Goal: Find specific page/section: Find specific page/section

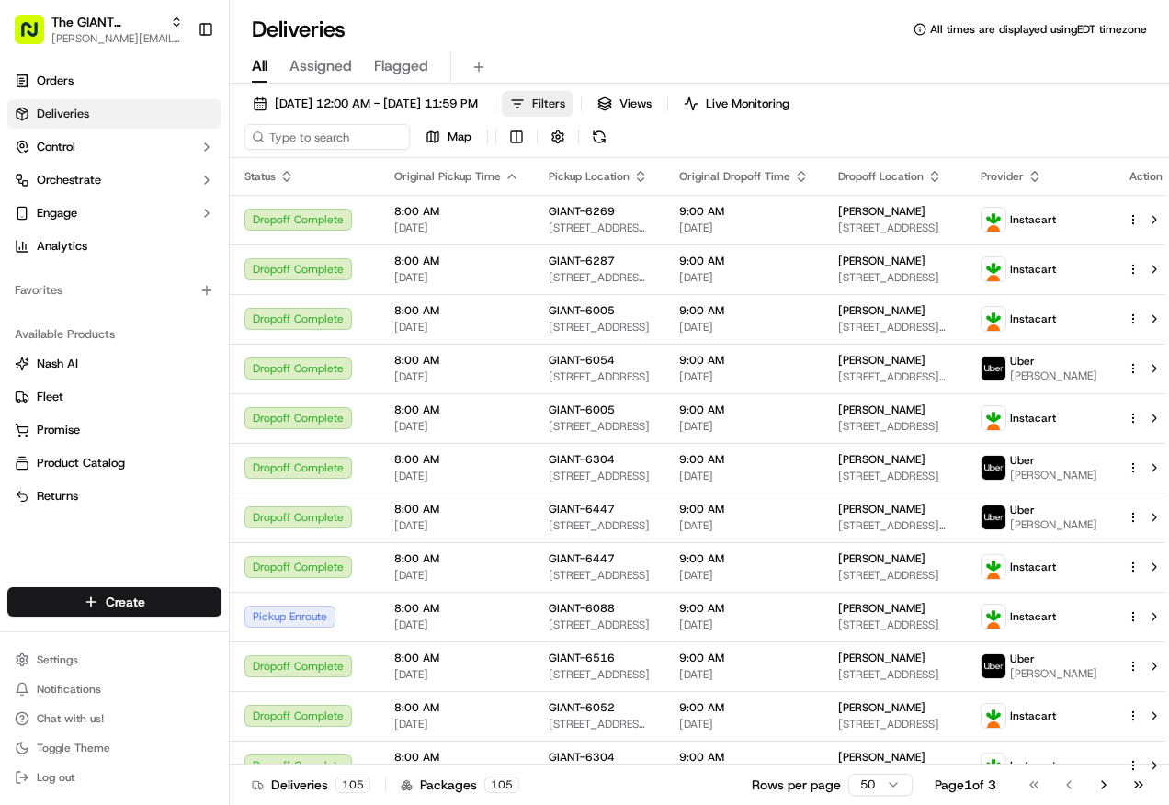
click at [565, 106] on span "Filters" at bounding box center [548, 104] width 33 height 17
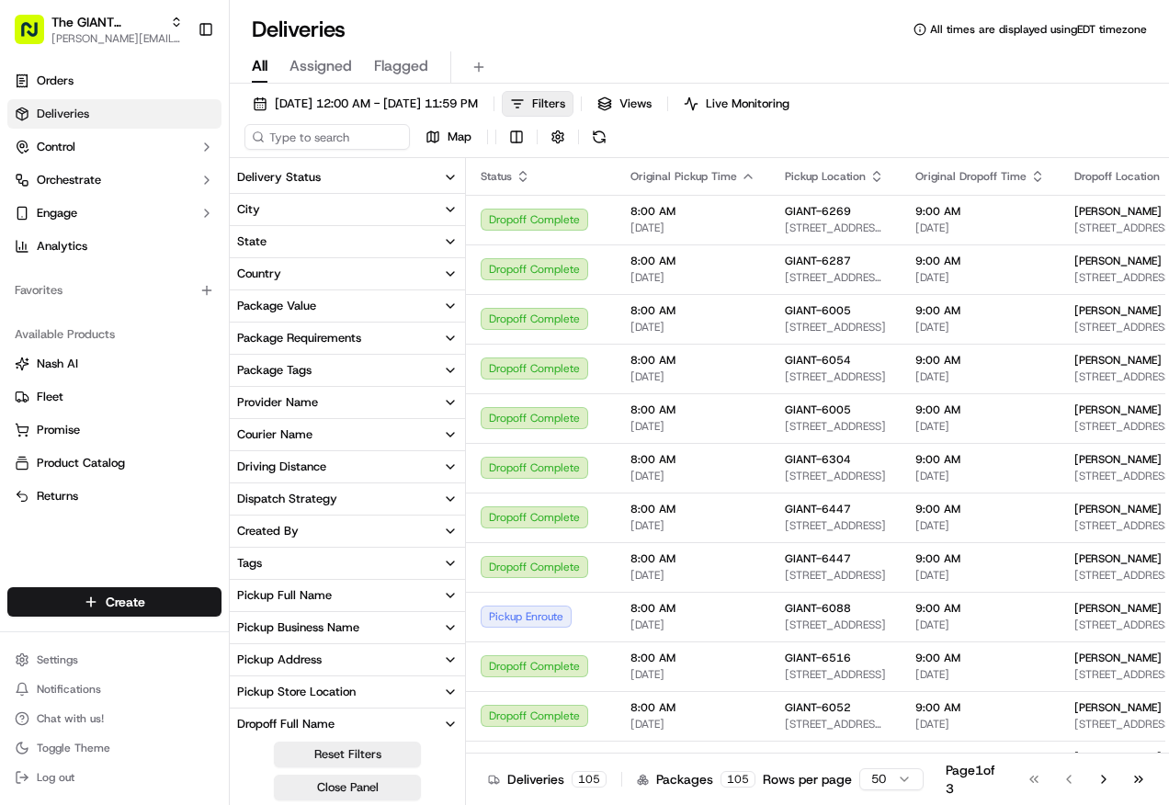
click at [442, 687] on button "Pickup Store Location" at bounding box center [347, 691] width 235 height 31
click at [383, 723] on input at bounding box center [358, 725] width 199 height 29
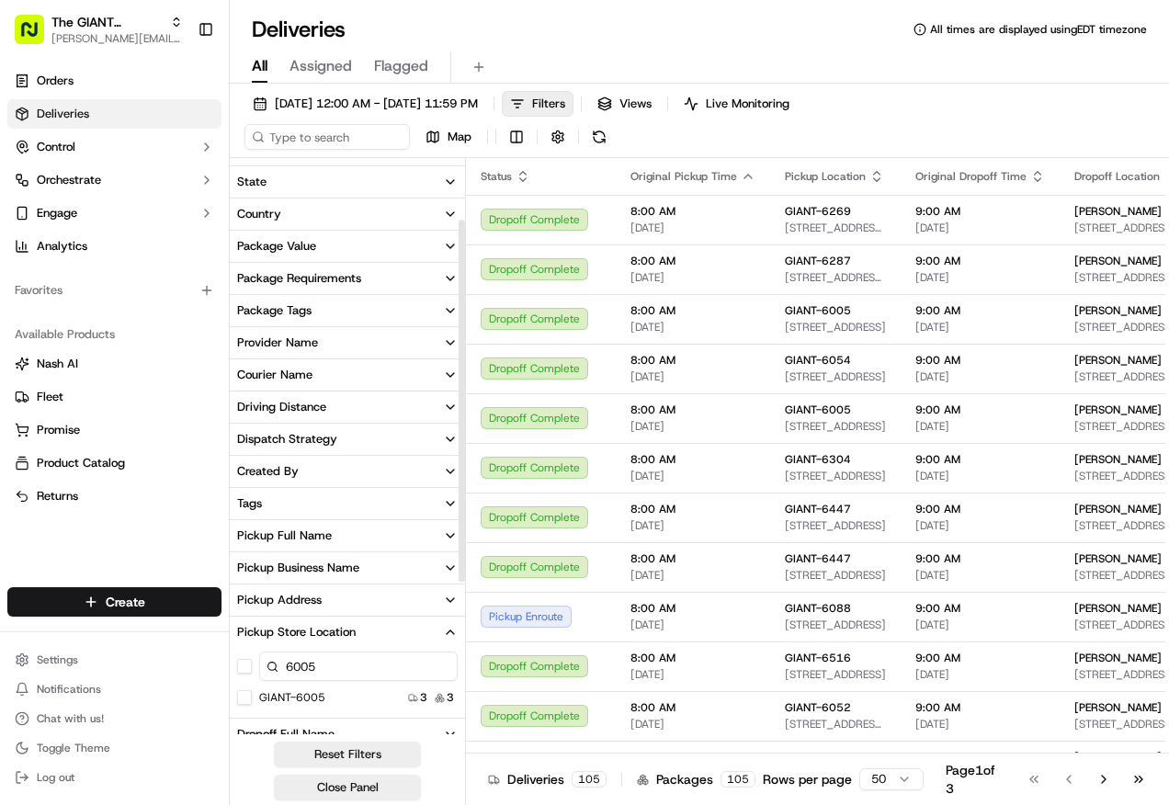
scroll to position [92, 0]
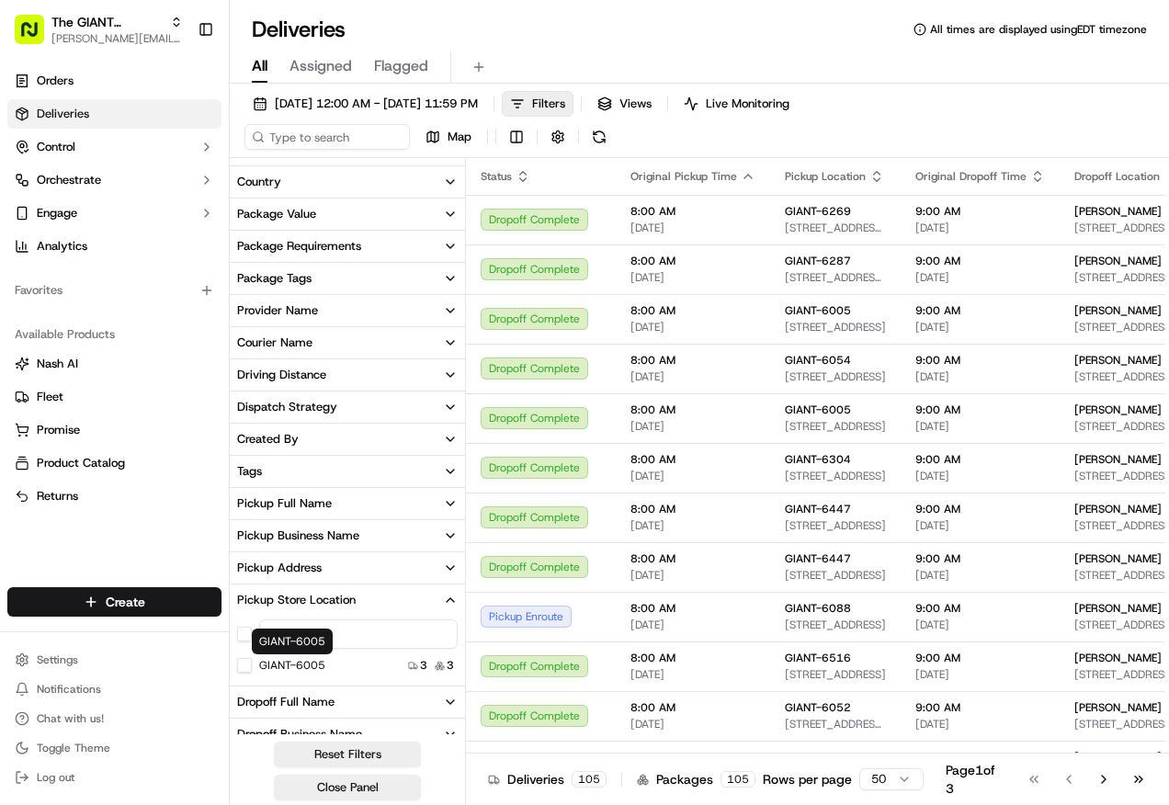
type input "6005"
click at [296, 662] on label "GIANT-6005" at bounding box center [292, 665] width 66 height 15
click at [252, 662] on button "GIANT-6005" at bounding box center [244, 665] width 15 height 15
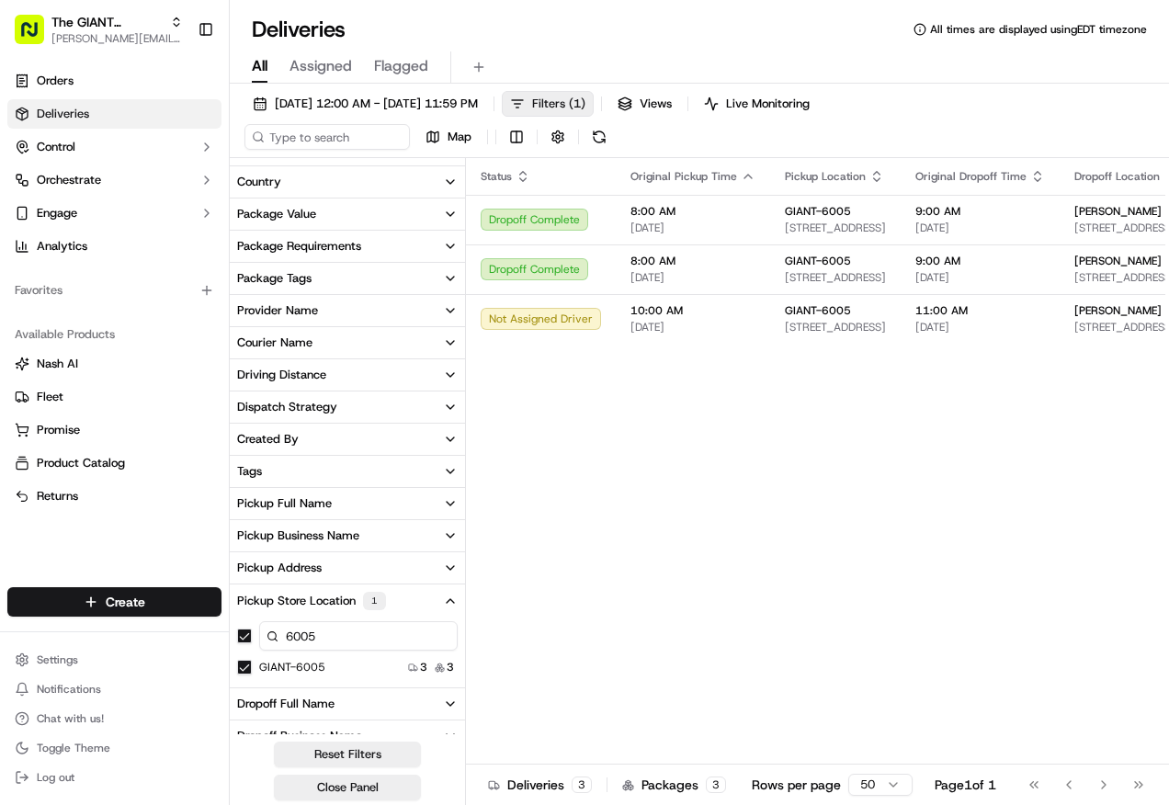
click at [585, 107] on span "Filters ( 1 )" at bounding box center [558, 104] width 53 height 17
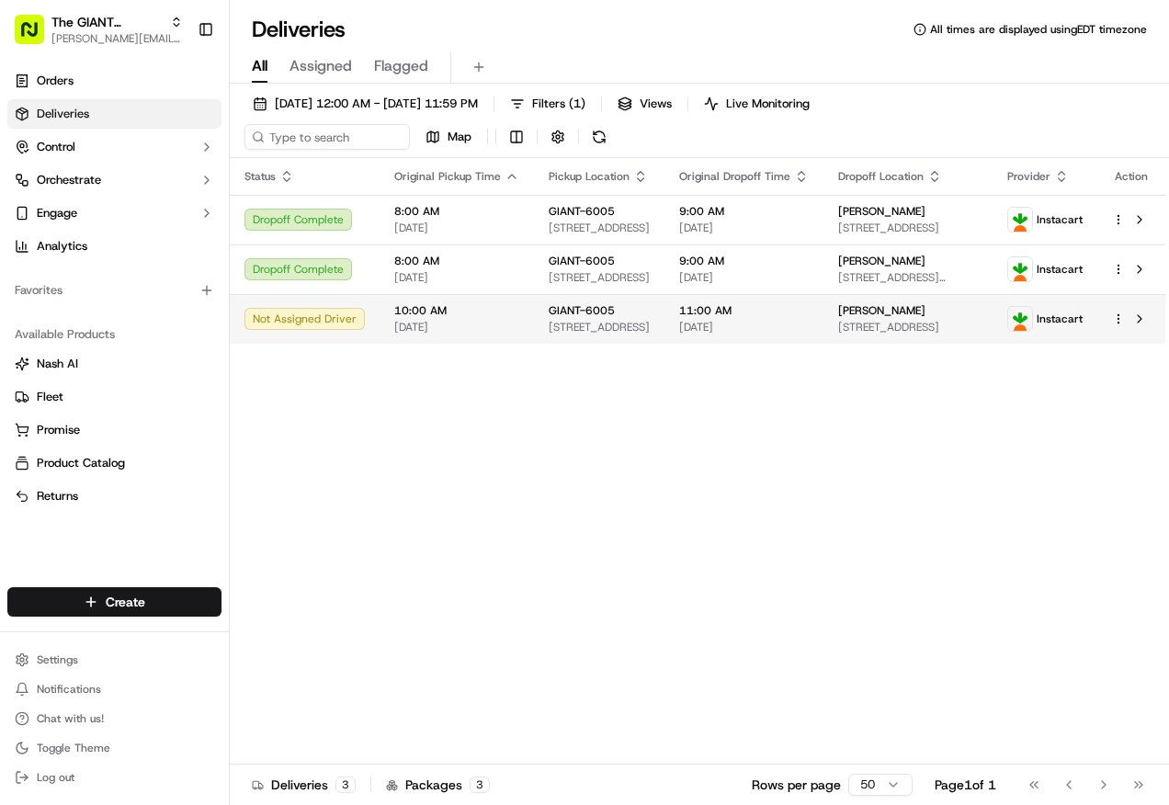
click at [602, 315] on span "GIANT-6005" at bounding box center [582, 310] width 66 height 15
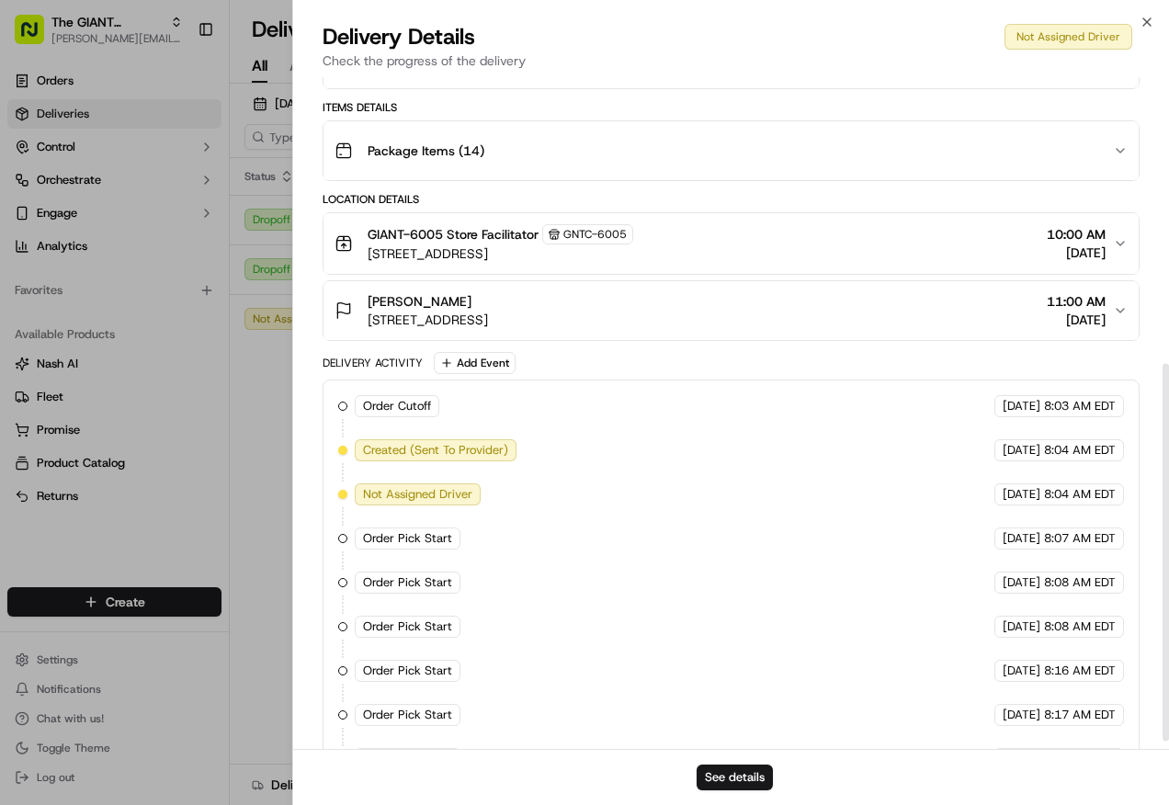
scroll to position [523, 0]
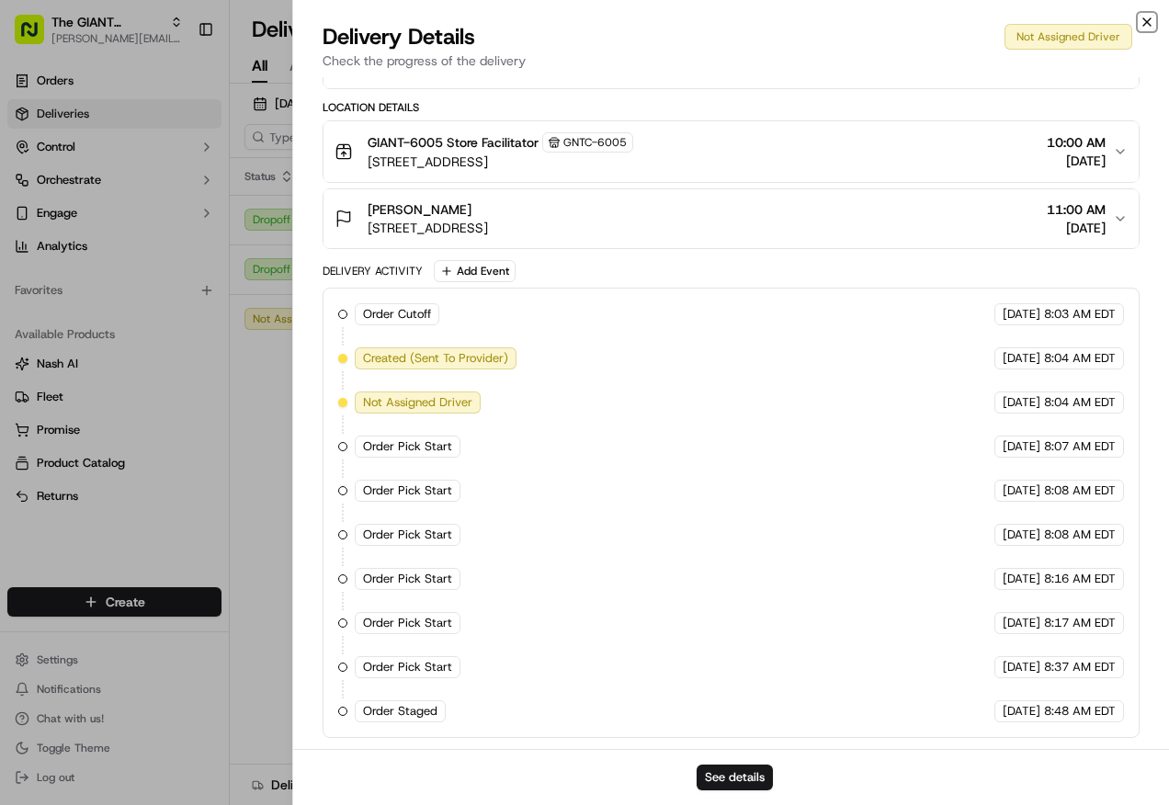
click at [1143, 28] on icon "button" at bounding box center [1147, 22] width 15 height 15
